Goal: Task Accomplishment & Management: Manage account settings

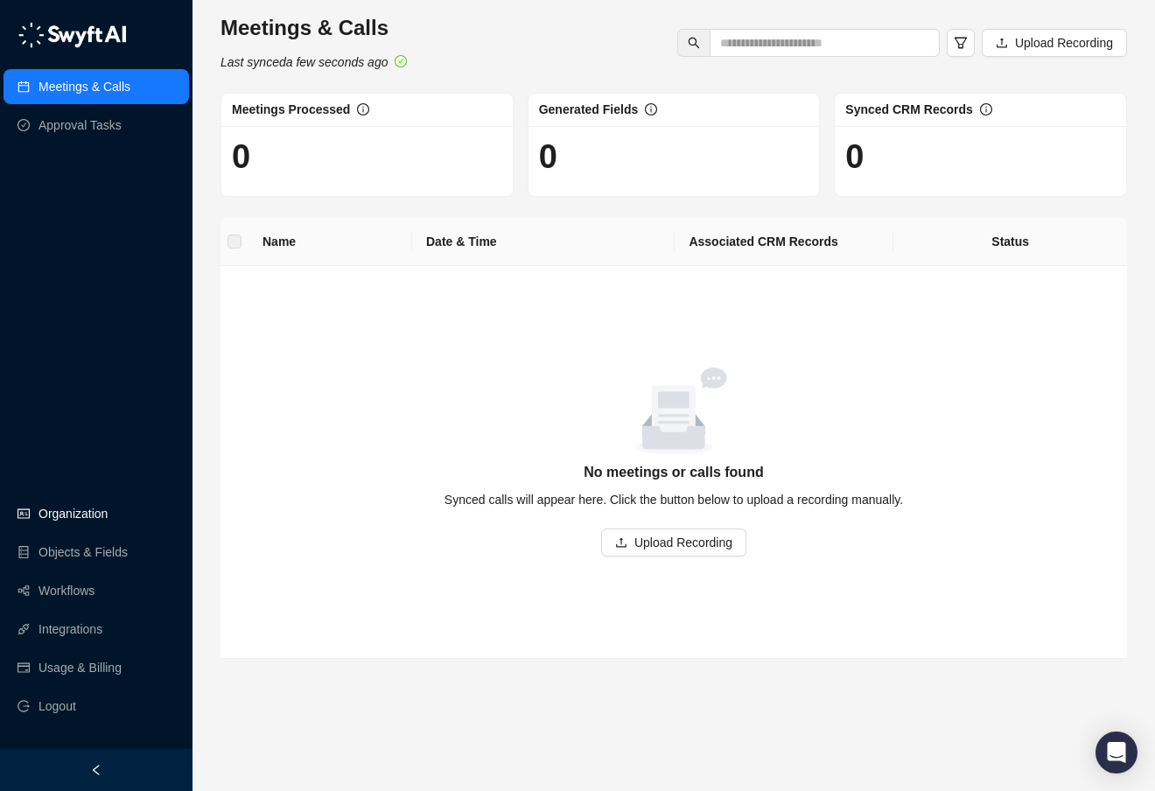
click at [83, 521] on link "Organization" at bounding box center [72, 513] width 69 height 35
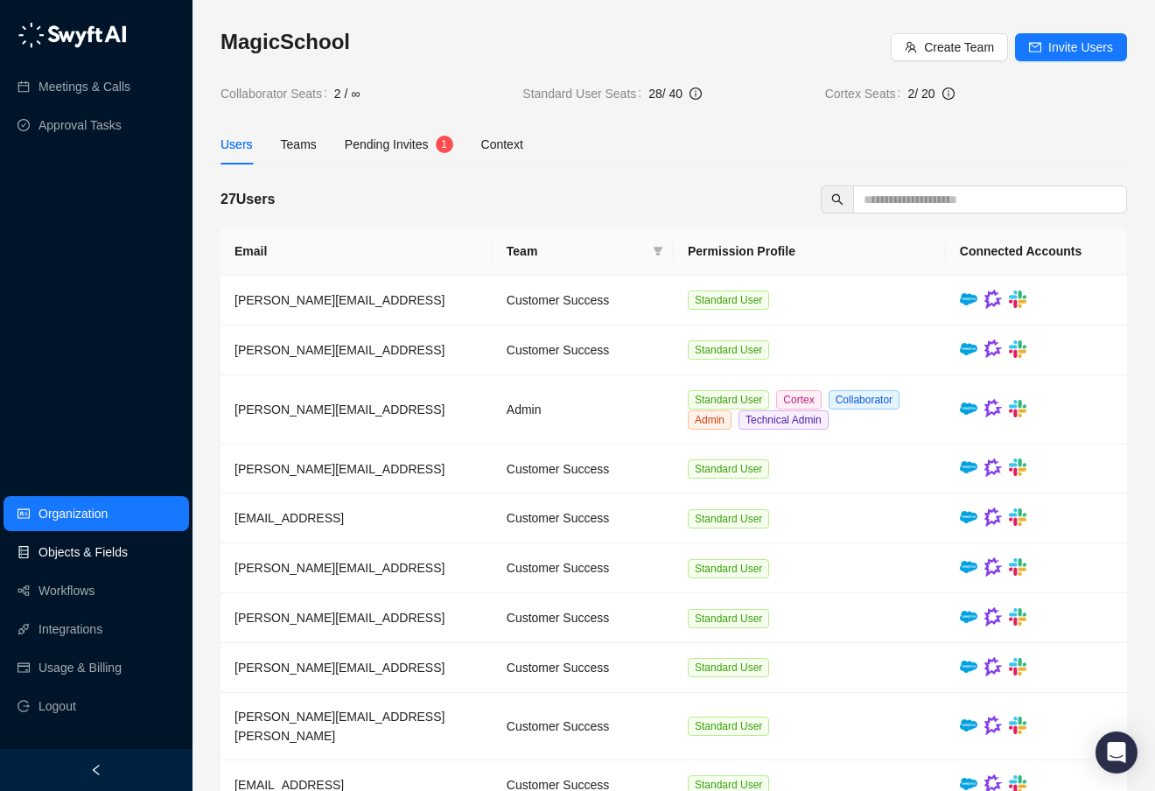
click at [87, 553] on link "Objects & Fields" at bounding box center [82, 551] width 89 height 35
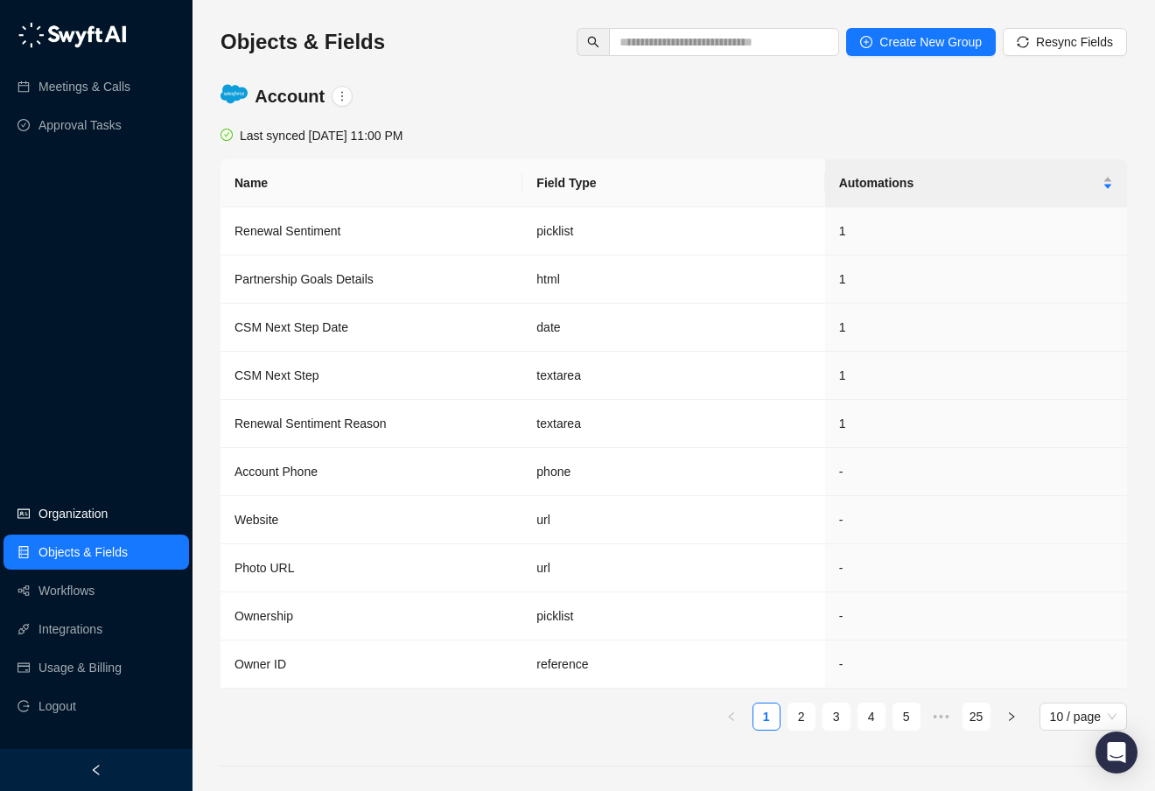
click at [84, 517] on link "Organization" at bounding box center [72, 513] width 69 height 35
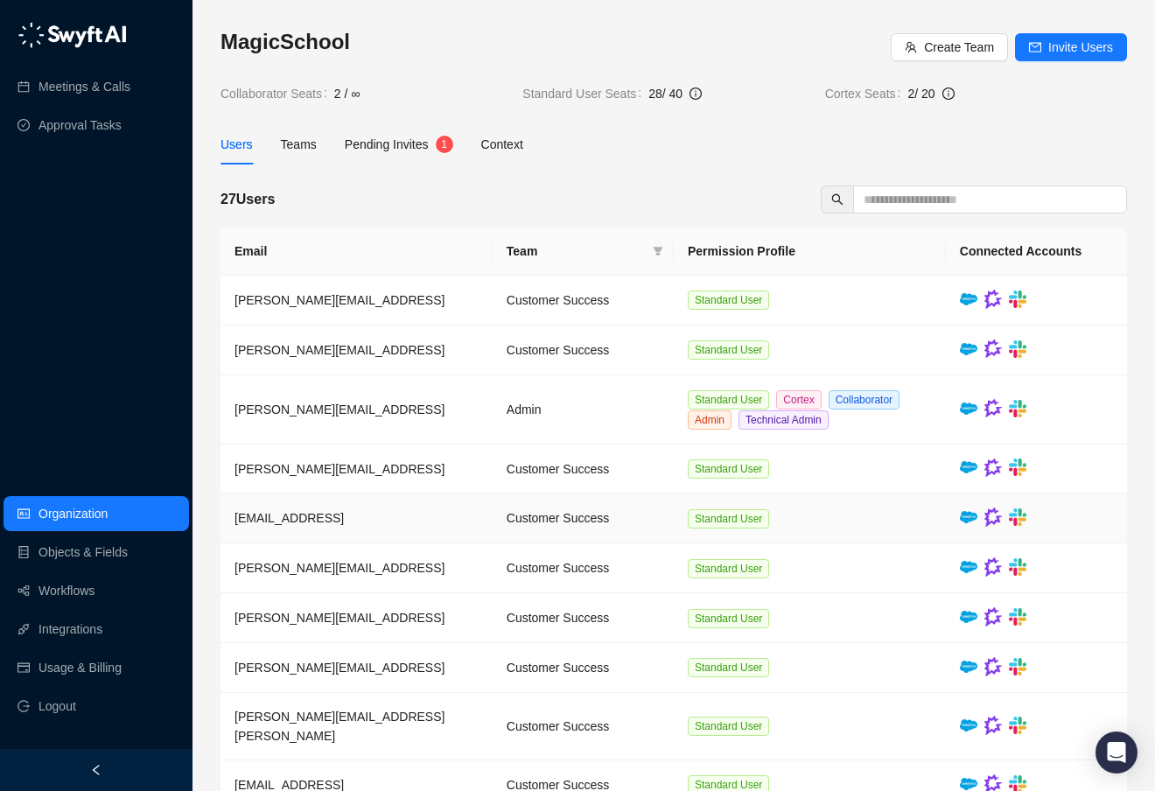
scroll to position [70, 0]
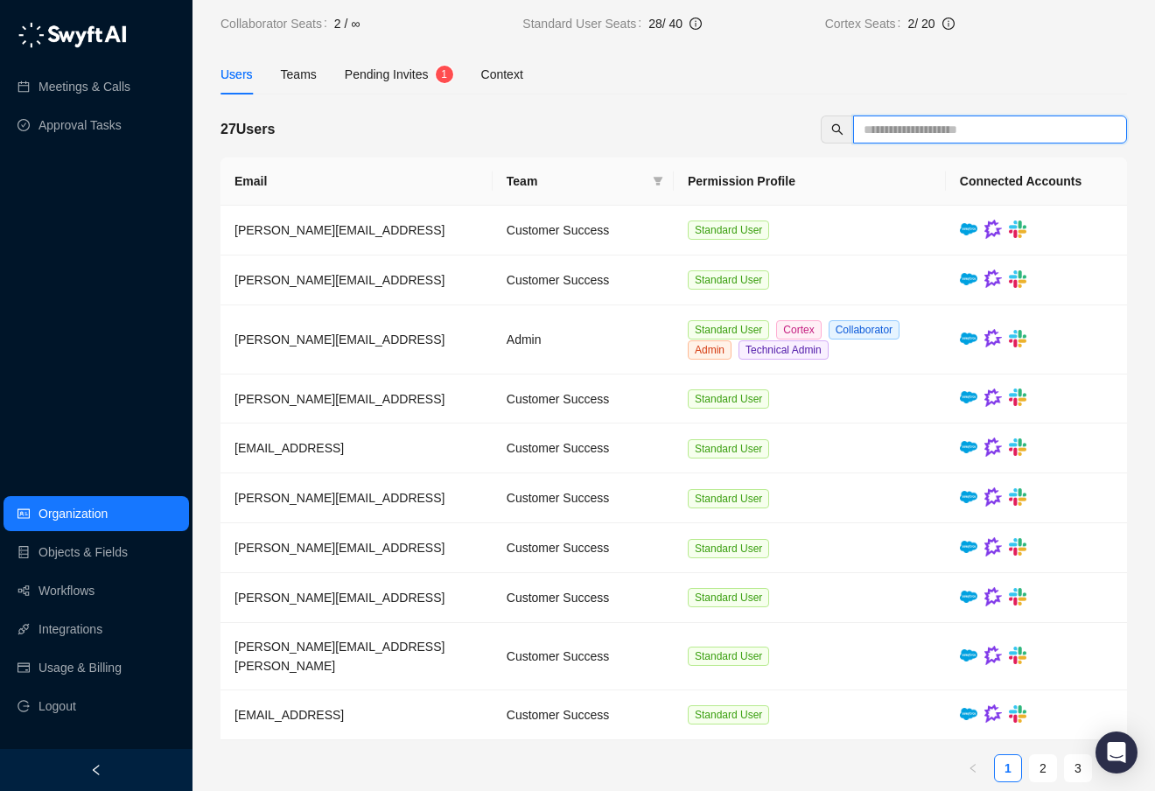
click at [932, 126] on input "text" at bounding box center [982, 129] width 239 height 19
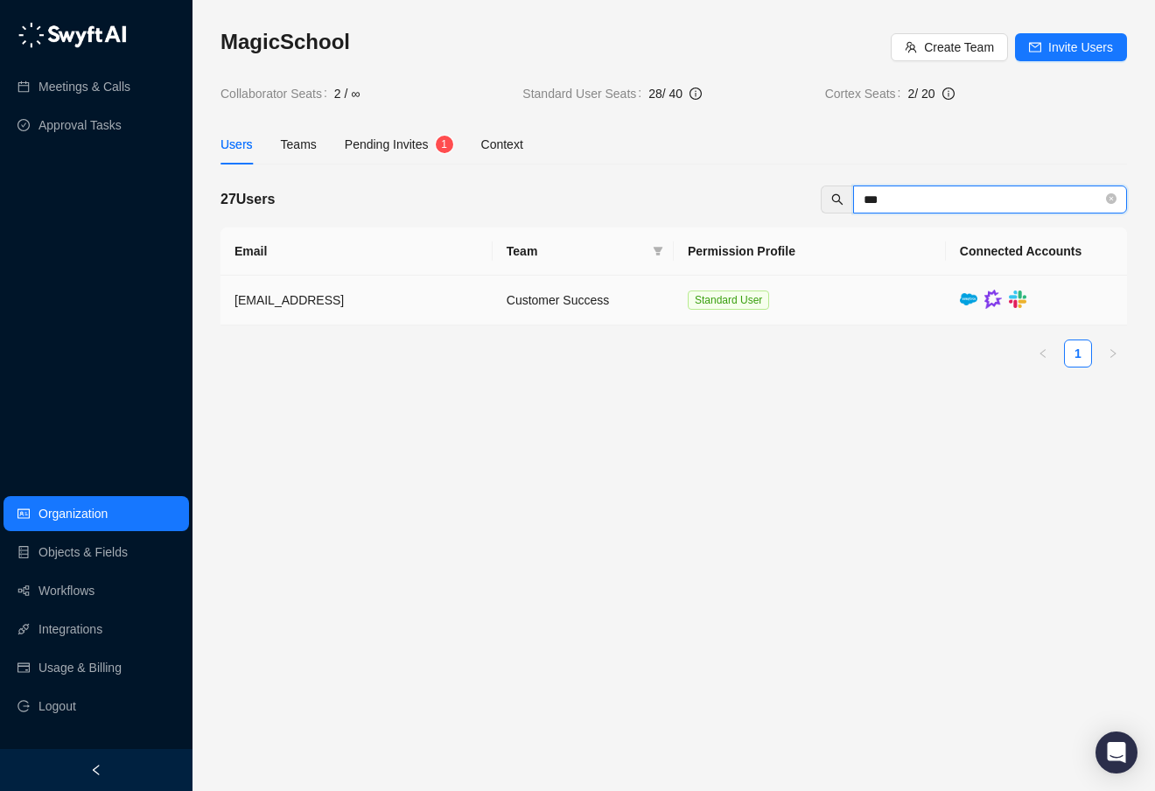
type input "***"
click at [592, 299] on td "Customer Success" at bounding box center [582, 301] width 181 height 50
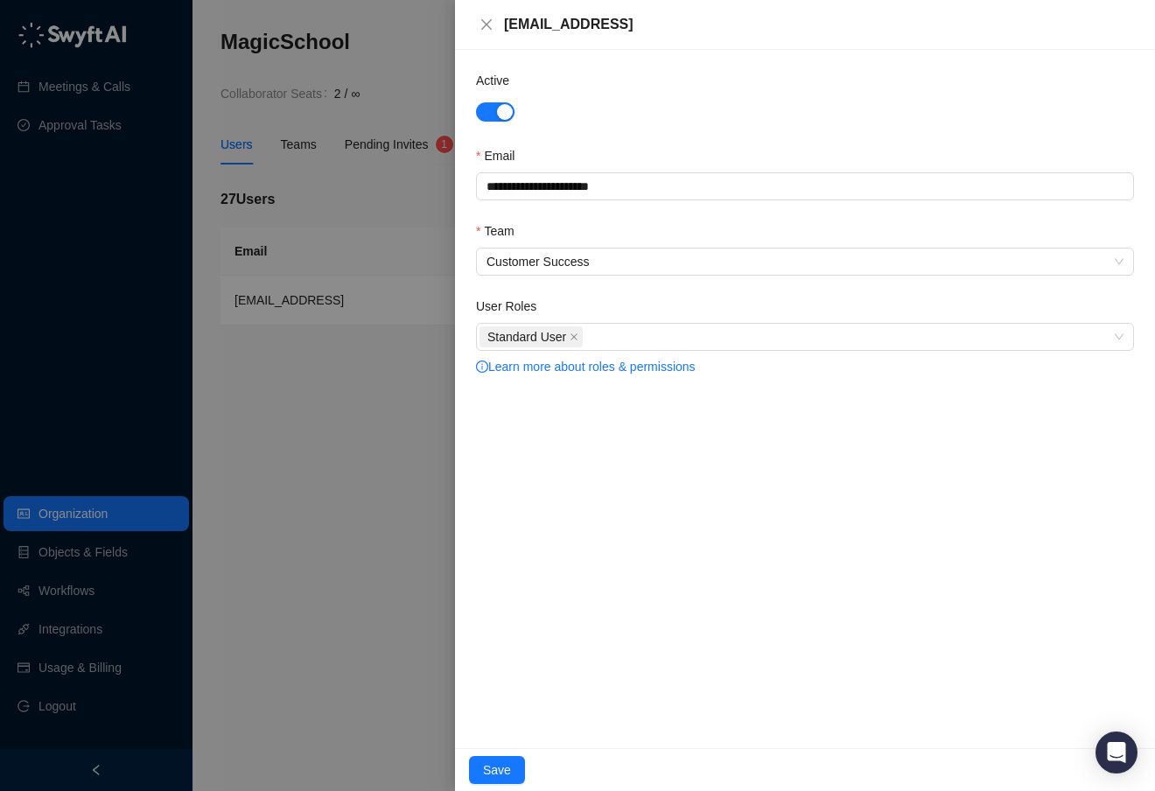
click at [368, 525] on div at bounding box center [577, 395] width 1155 height 791
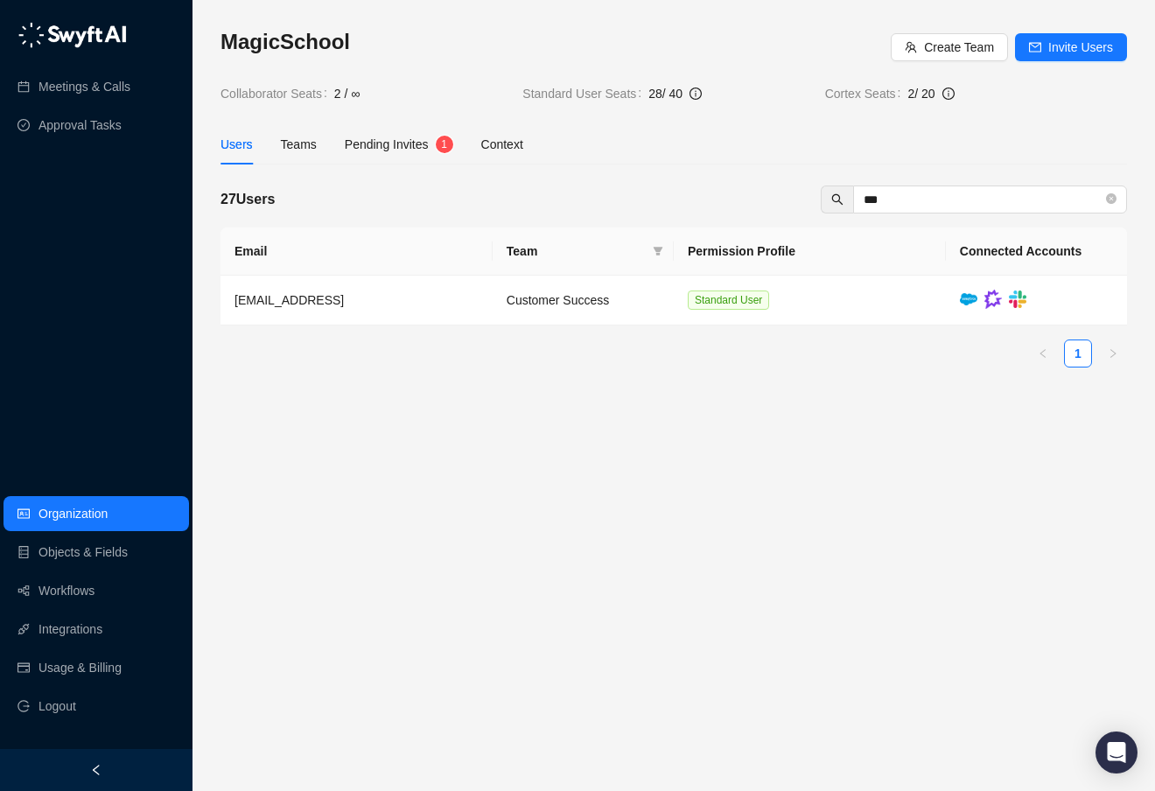
click at [390, 150] on span "Pending Invites" at bounding box center [387, 144] width 84 height 14
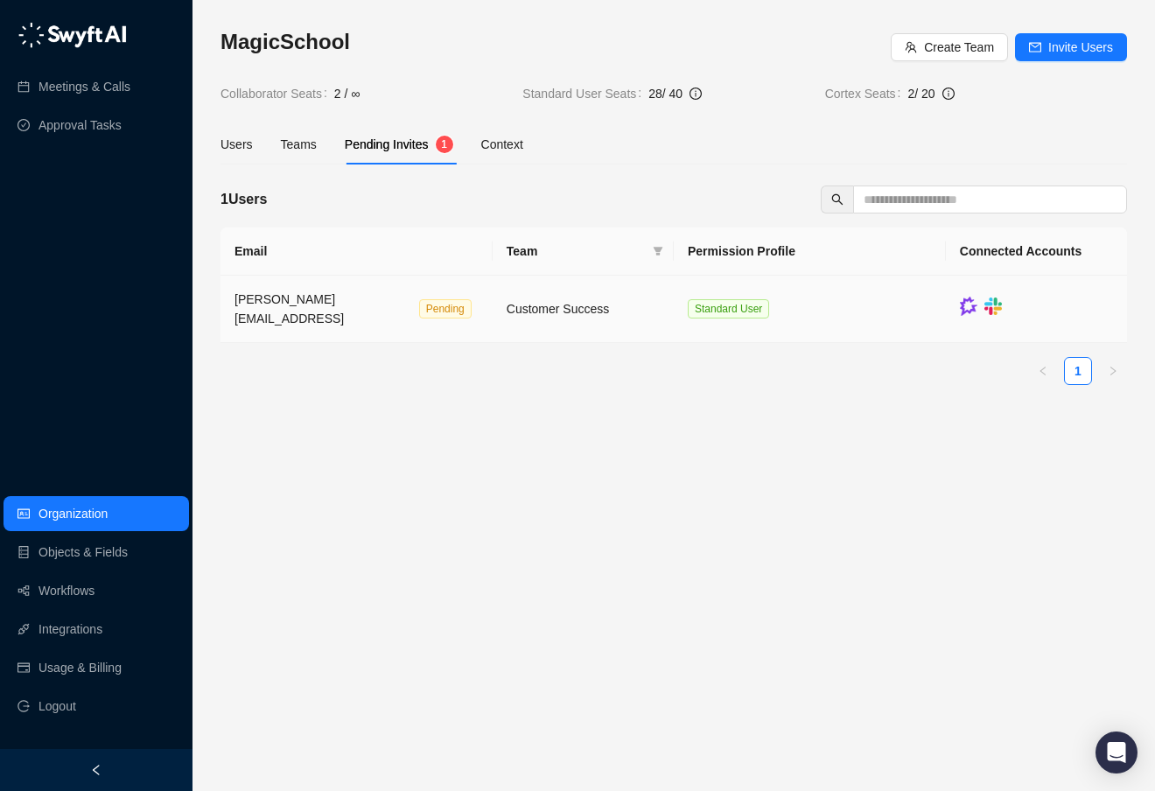
click at [432, 297] on td "[PERSON_NAME][EMAIL_ADDRESS] Pending" at bounding box center [356, 309] width 272 height 67
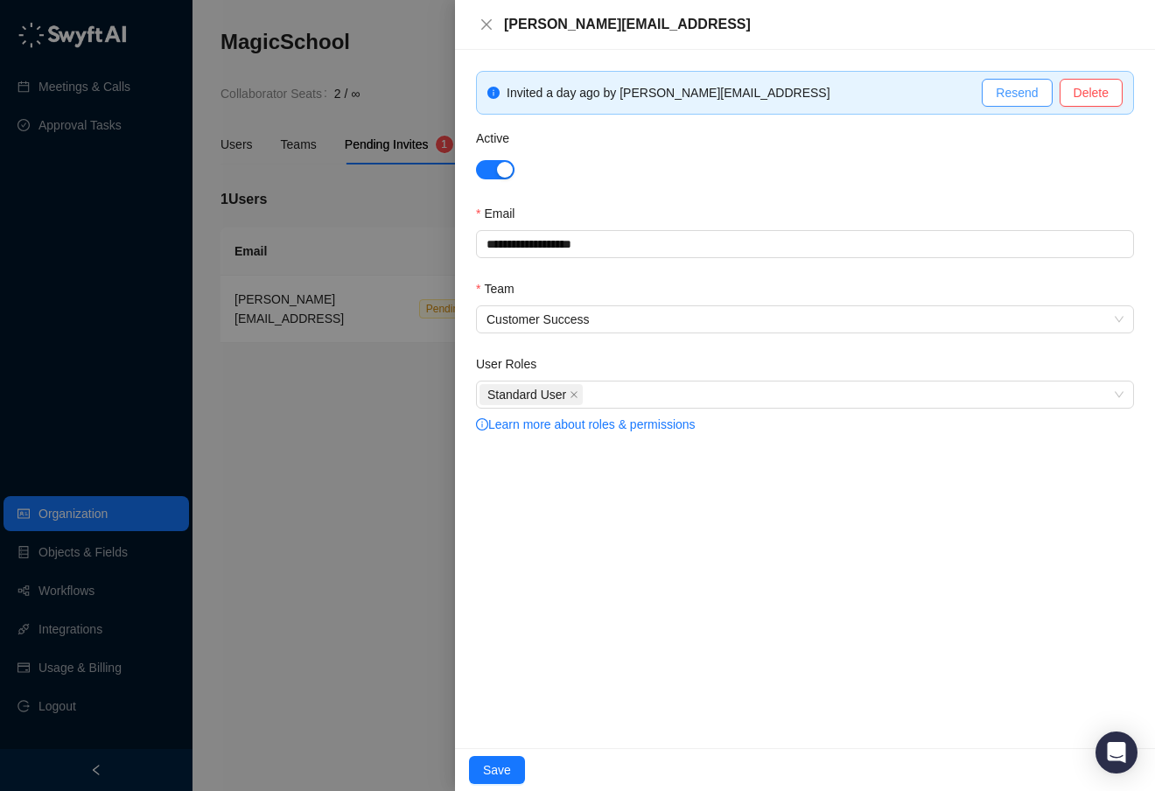
click at [995, 94] on span "Resend" at bounding box center [1016, 92] width 42 height 19
click at [431, 80] on div at bounding box center [577, 395] width 1155 height 791
